Goal: Transaction & Acquisition: Purchase product/service

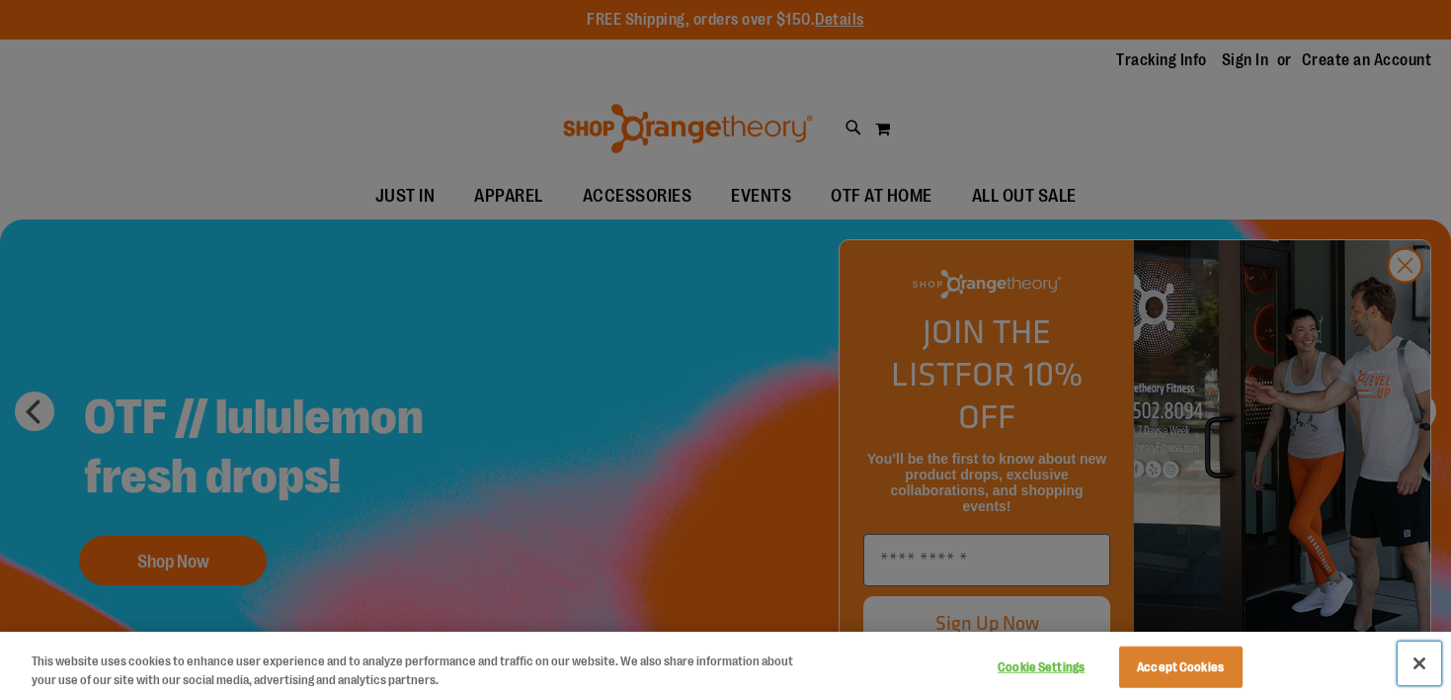
click at [1418, 666] on button "Close" at bounding box center [1419, 662] width 43 height 43
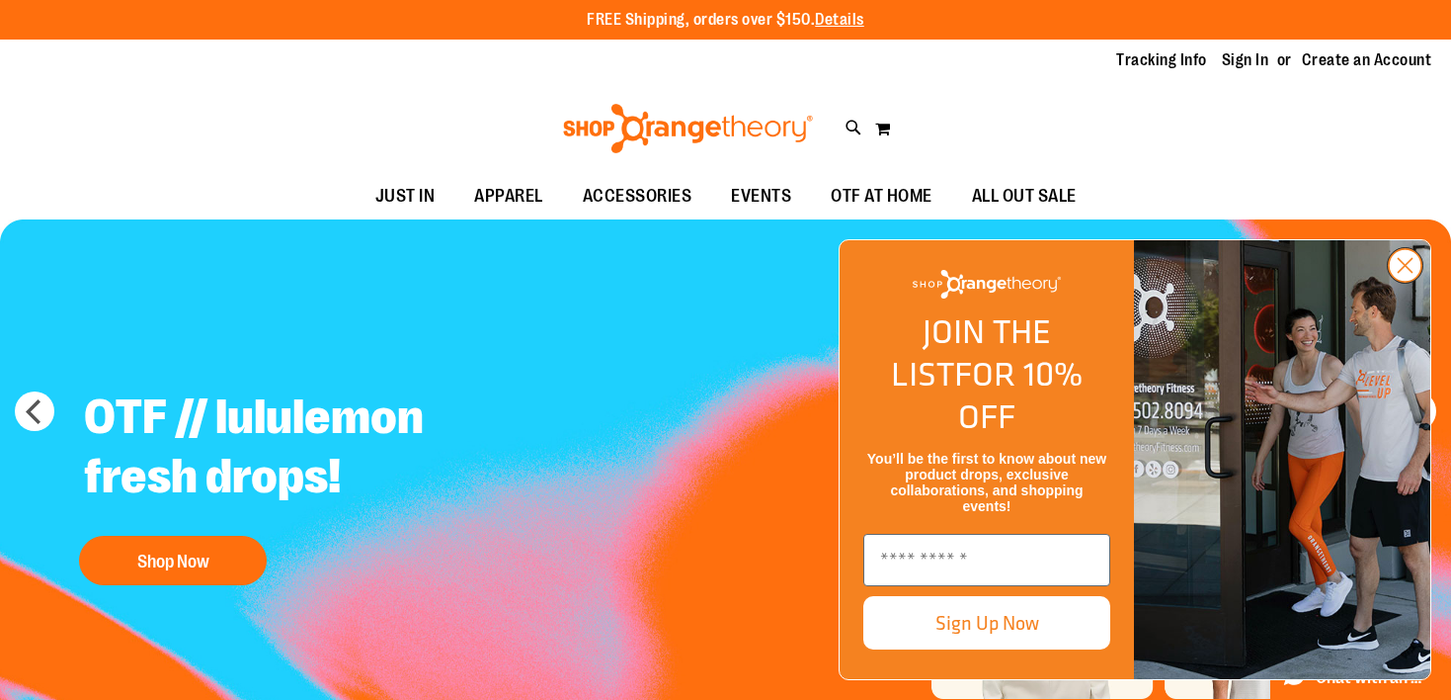
click at [1410, 282] on circle "Close dialog" at bounding box center [1405, 265] width 33 height 33
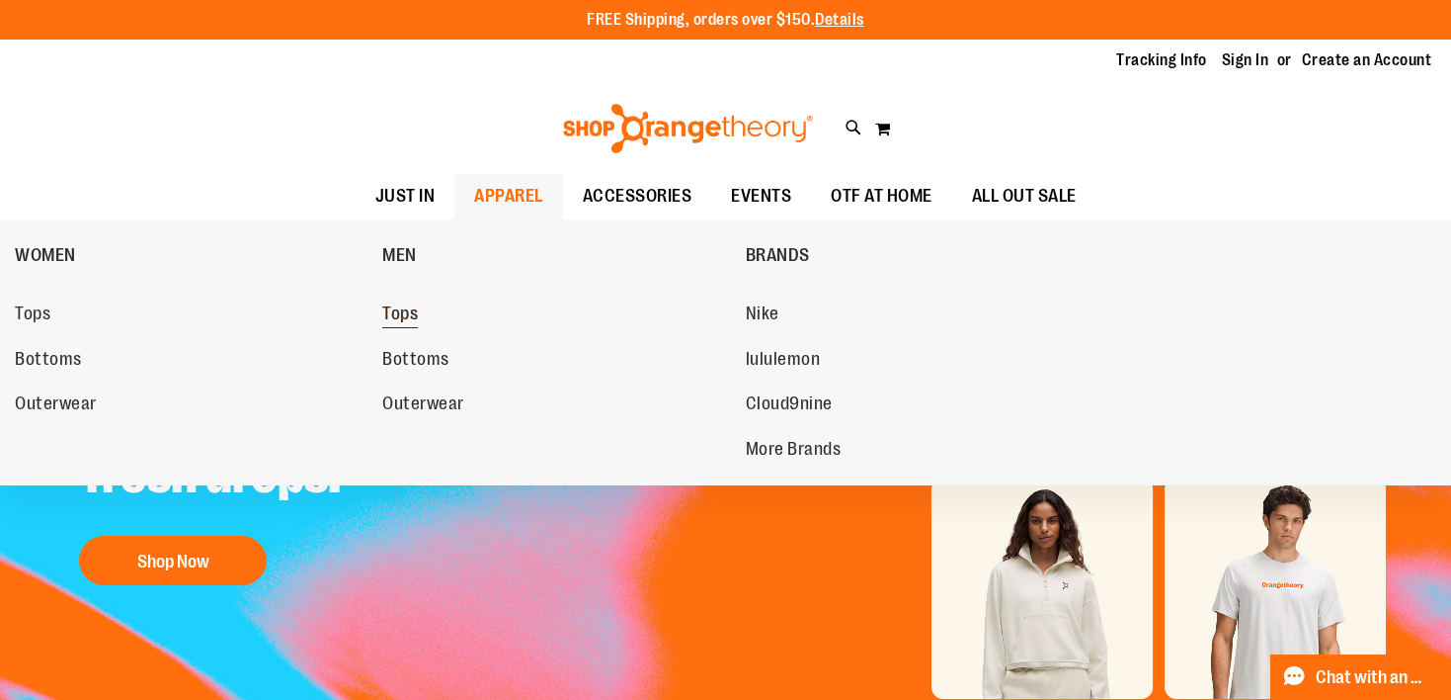
click at [414, 314] on span "Tops" at bounding box center [400, 315] width 36 height 25
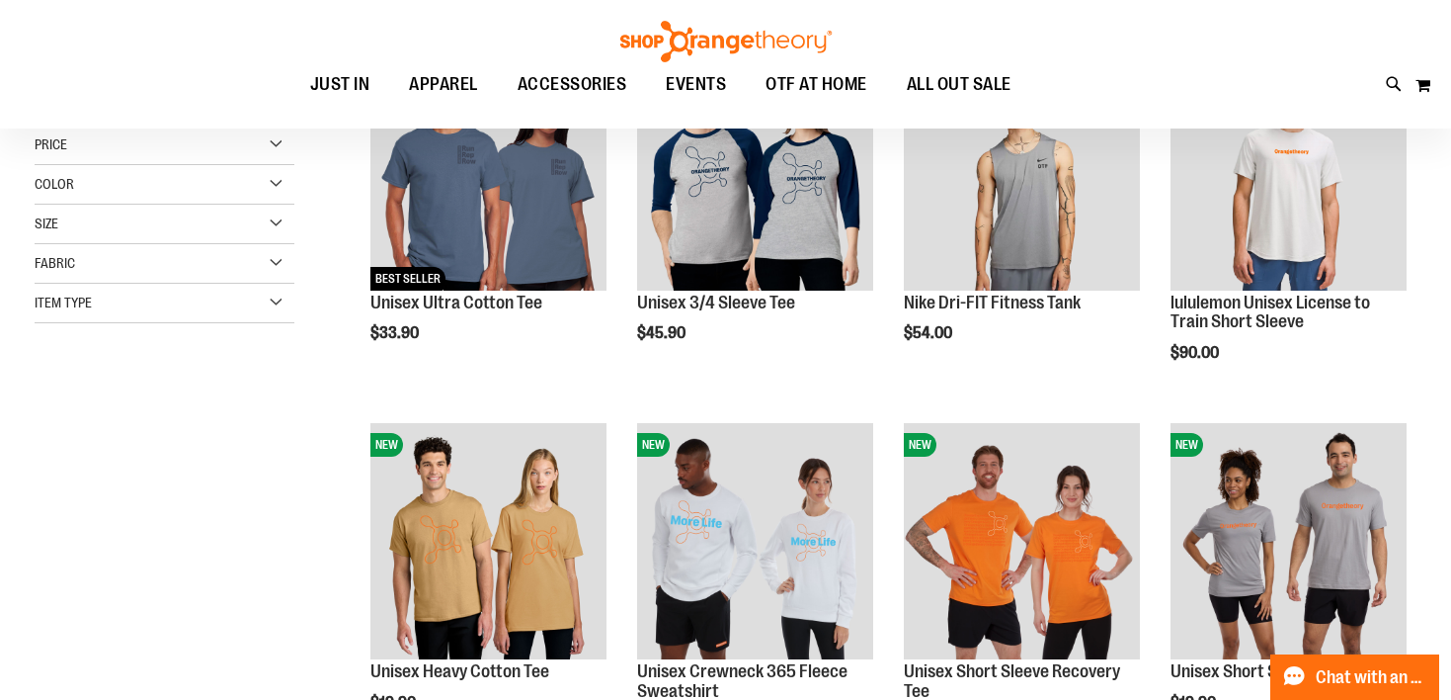
scroll to position [132, 0]
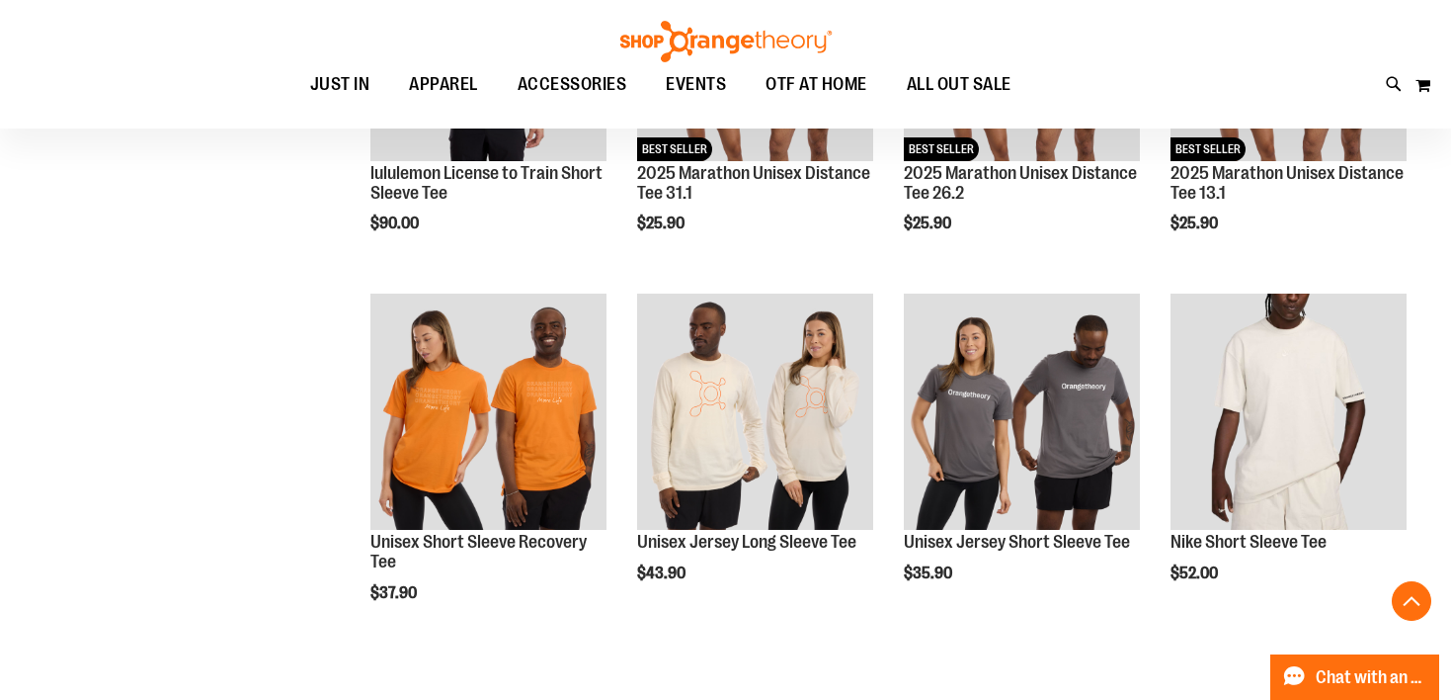
scroll to position [1188, 0]
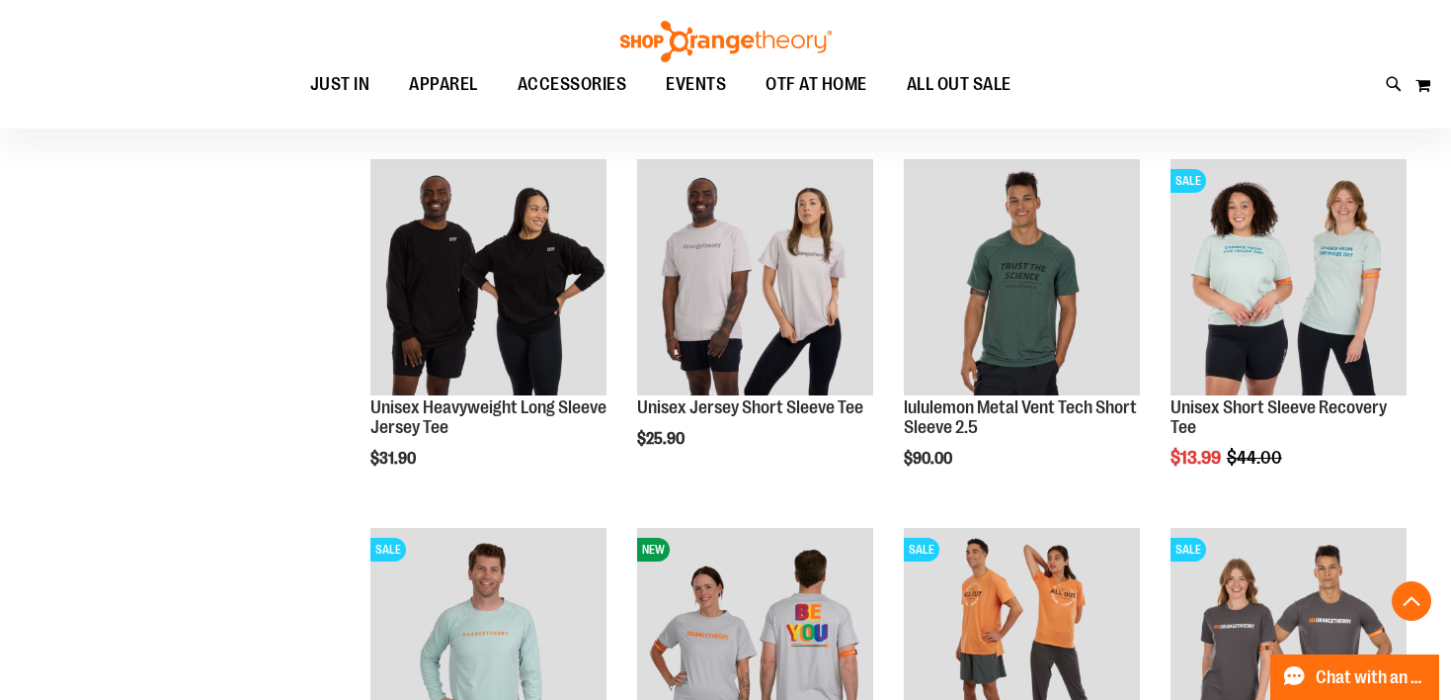
scroll to position [1499, 0]
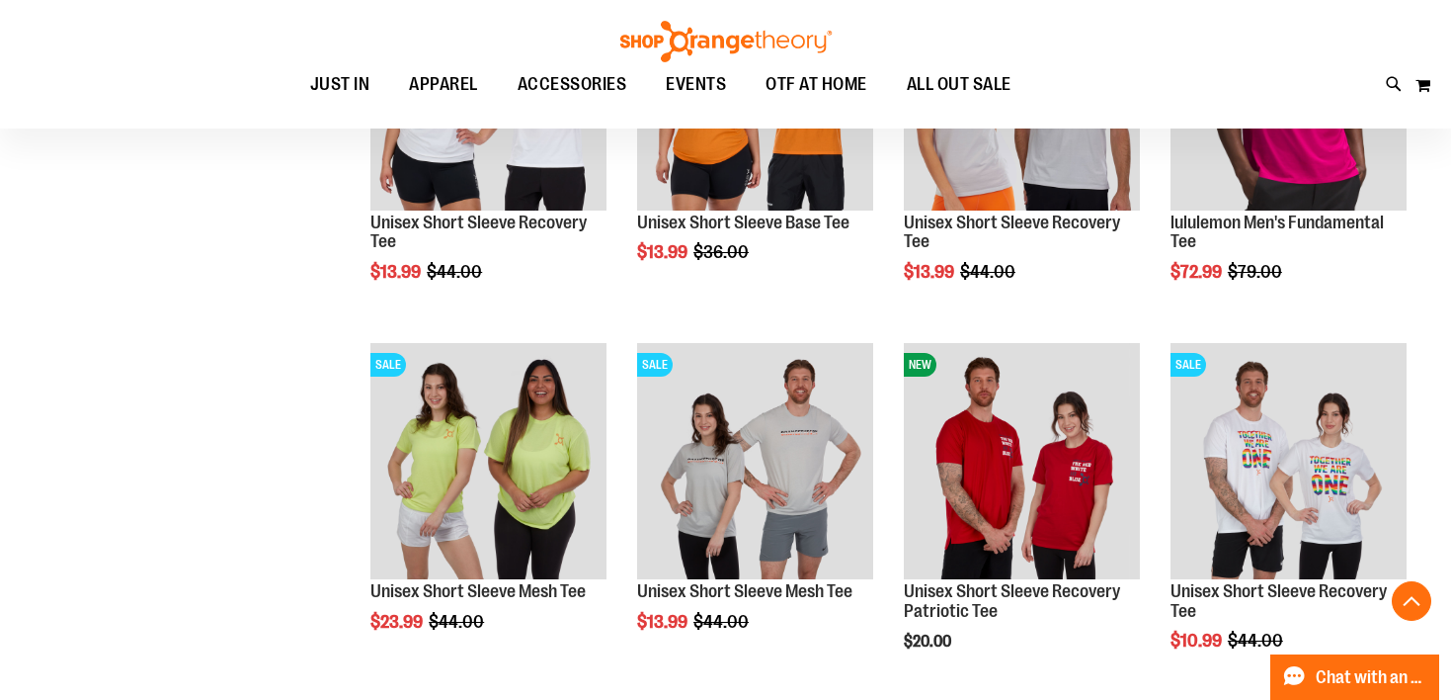
scroll to position [2837, 0]
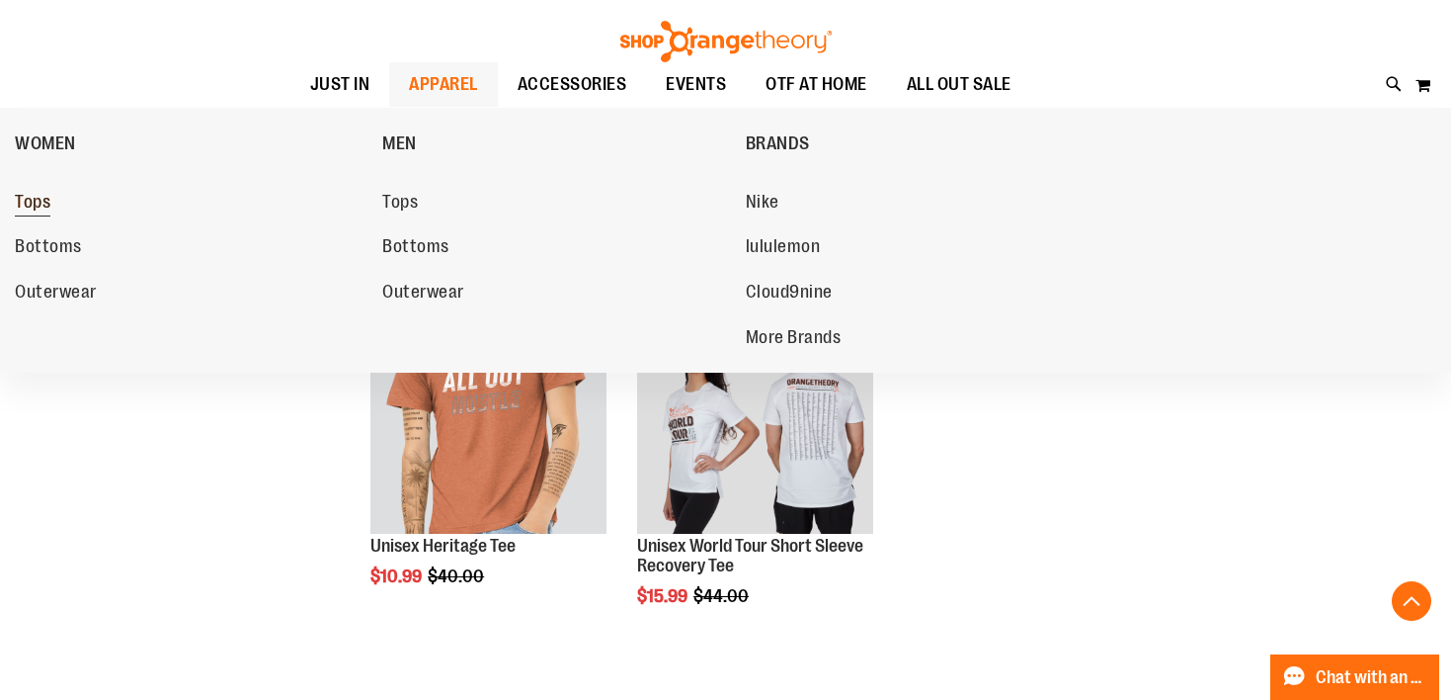
click at [46, 207] on span "Tops" at bounding box center [33, 204] width 36 height 25
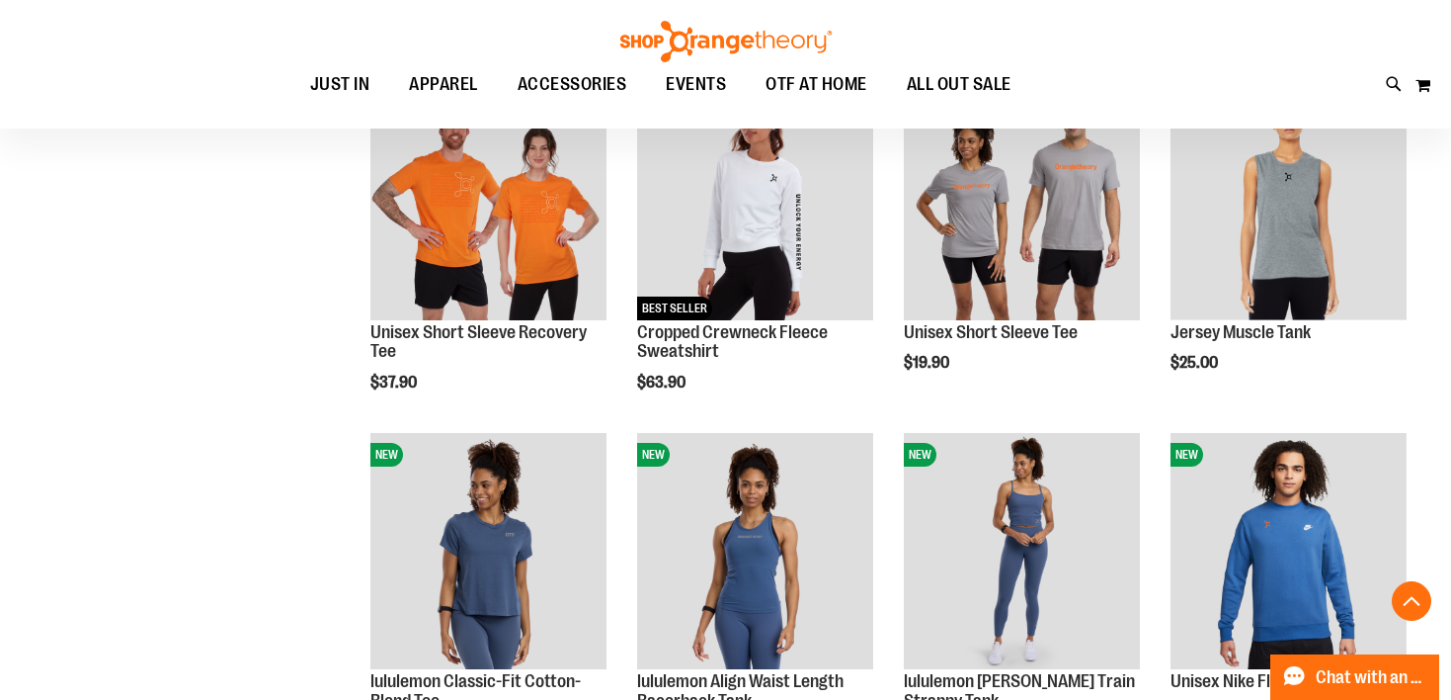
scroll to position [1767, 0]
